Goal: Subscribe to service/newsletter

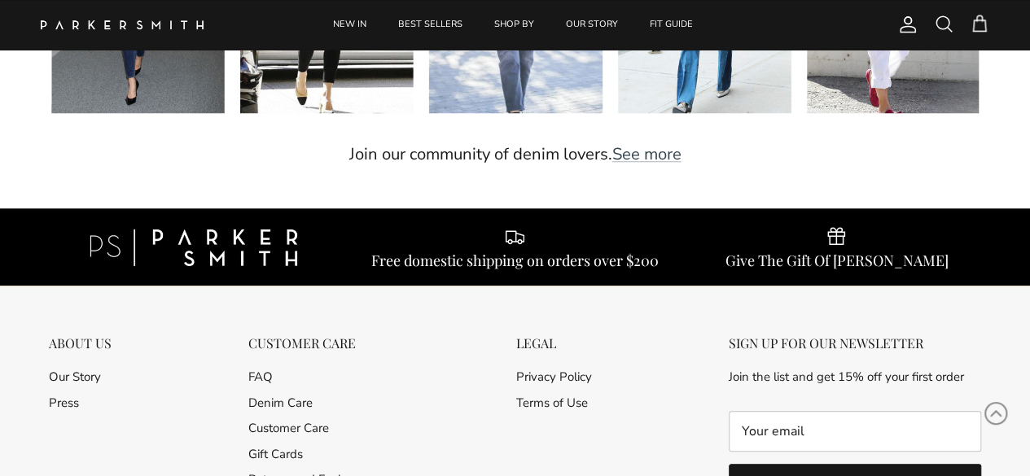
scroll to position [3963, 0]
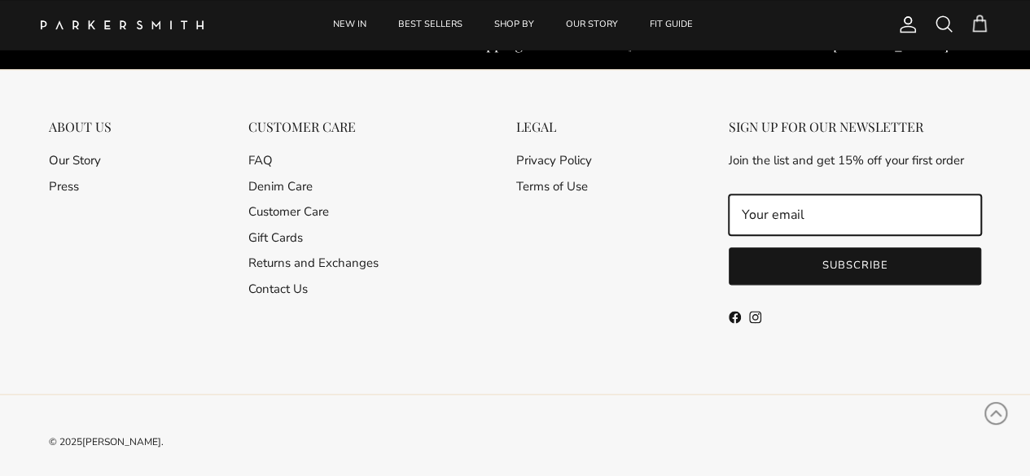
click at [756, 197] on input "Email" at bounding box center [855, 215] width 252 height 41
type input "[EMAIL_ADDRESS][DOMAIN_NAME]"
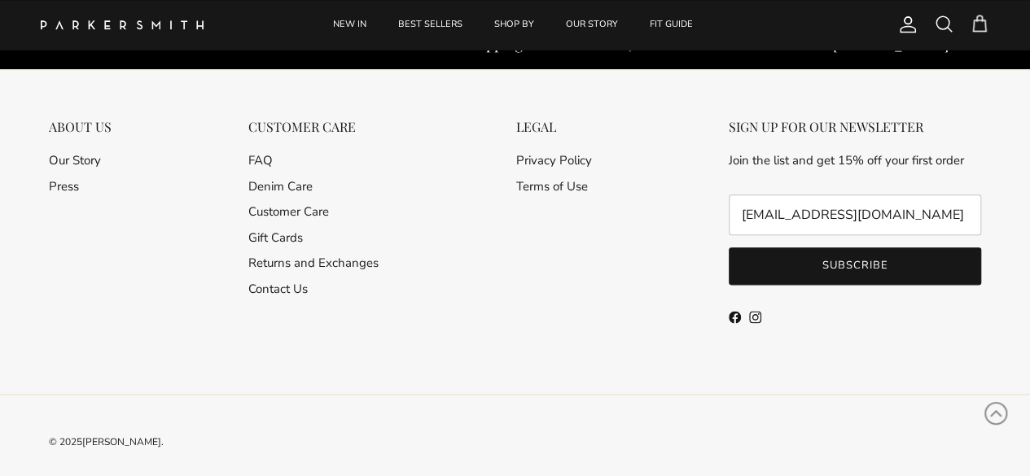
click at [851, 253] on button "Subscribe" at bounding box center [855, 266] width 252 height 37
click at [851, 252] on button "Subscribe" at bounding box center [855, 266] width 252 height 37
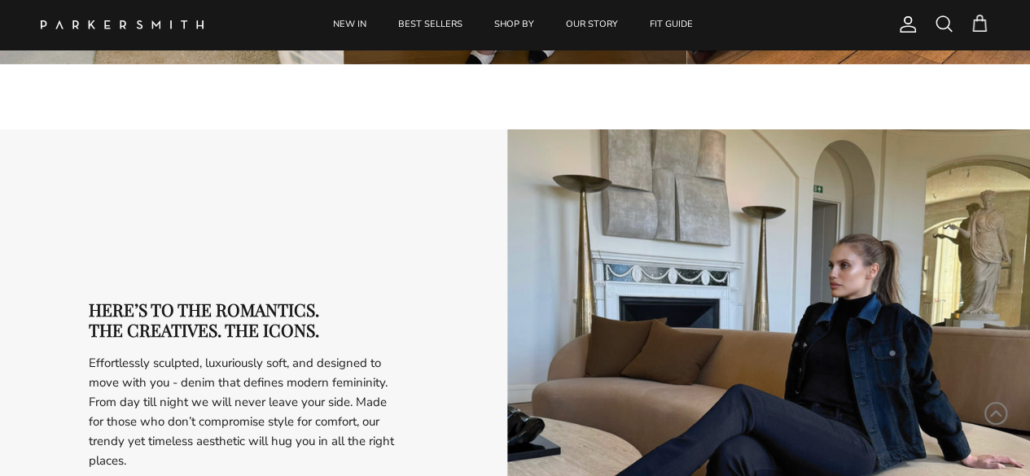
scroll to position [2546, 0]
